Goal: Transaction & Acquisition: Purchase product/service

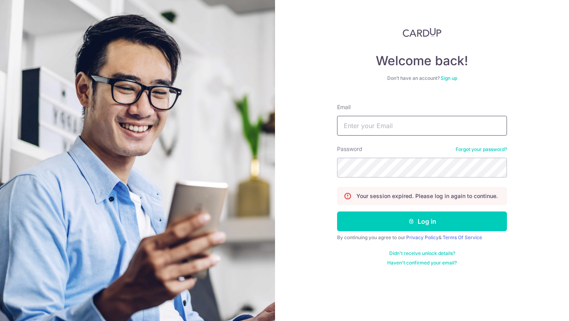
click at [346, 130] on input "Email" at bounding box center [422, 126] width 170 height 20
type input "[EMAIL_ADDRESS][DOMAIN_NAME]"
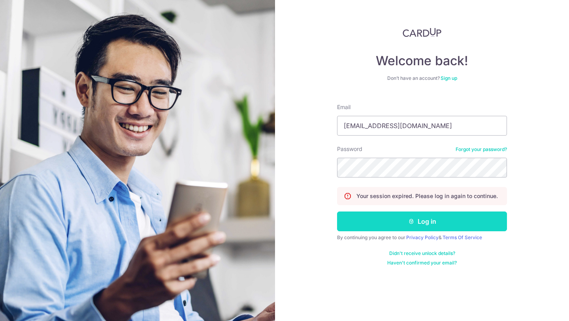
click at [439, 228] on button "Log in" at bounding box center [422, 221] width 170 height 20
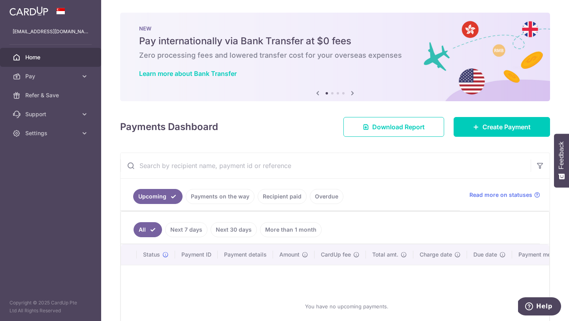
click at [480, 142] on div "× Pause Schedule Pause all future payments in this series Pause just this one p…" at bounding box center [335, 160] width 468 height 321
click at [481, 135] on link "Create Payment" at bounding box center [502, 127] width 96 height 20
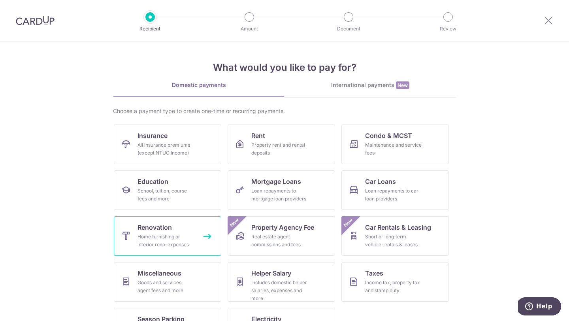
scroll to position [26, 0]
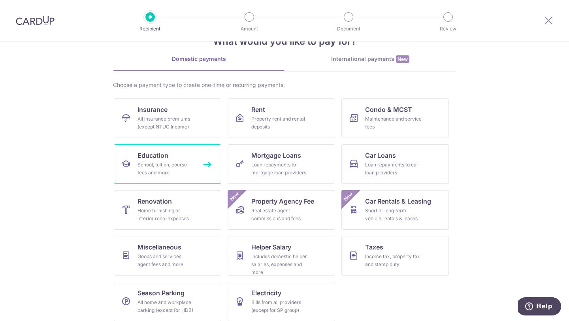
click at [145, 169] on div "School, tuition, course fees and more" at bounding box center [165, 169] width 57 height 16
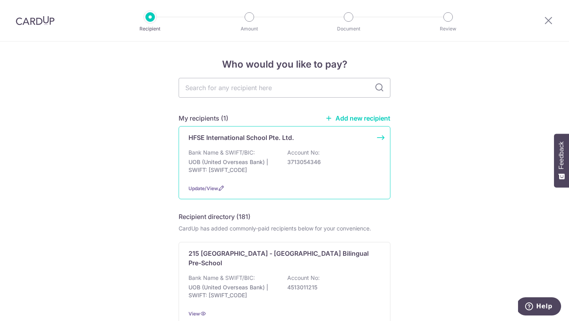
click at [382, 136] on div "HFSE International School Pte. Ltd. Bank Name & SWIFT/BIC: UOB (United Overseas…" at bounding box center [285, 162] width 212 height 73
